Goal: Transaction & Acquisition: Purchase product/service

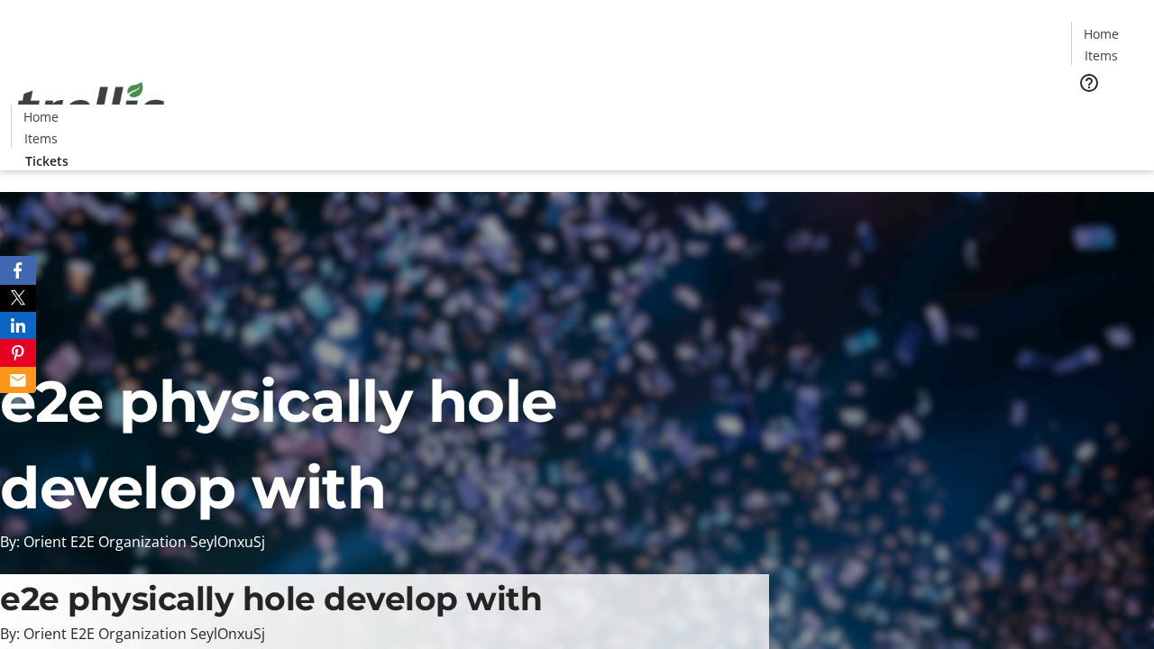
click at [1085, 105] on span "Tickets" at bounding box center [1106, 114] width 43 height 19
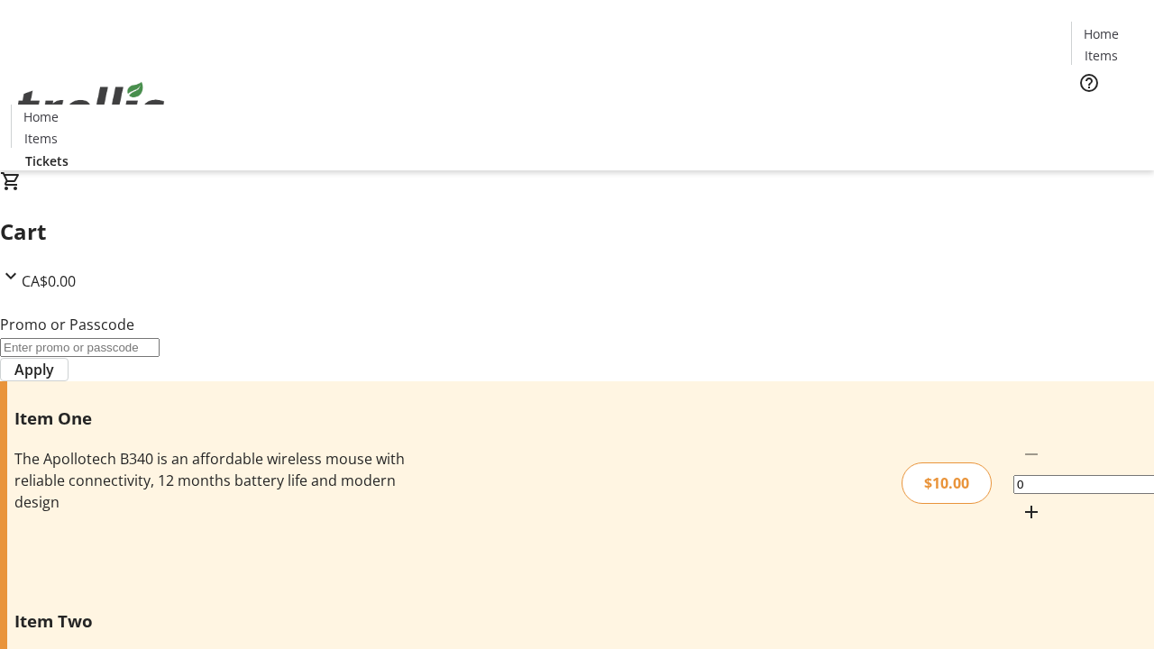
click at [1020, 501] on mat-icon "Increment by one" at bounding box center [1031, 512] width 22 height 22
type input "1"
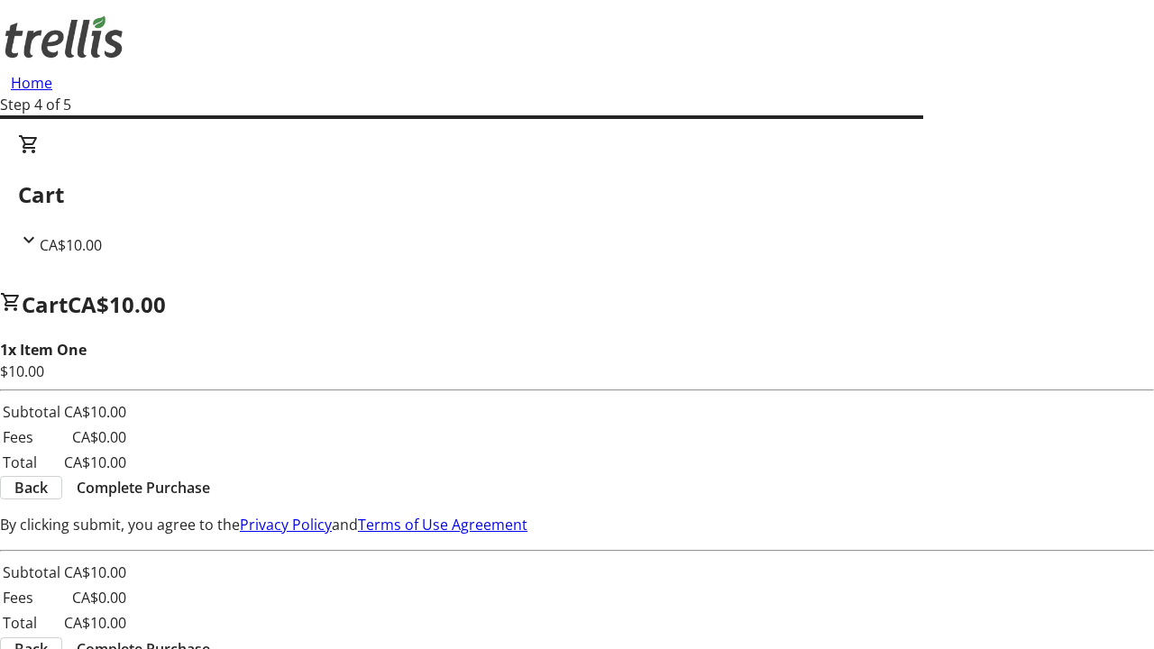
click at [210, 477] on span "Complete Purchase" at bounding box center [143, 488] width 133 height 22
